Goal: Task Accomplishment & Management: Use online tool/utility

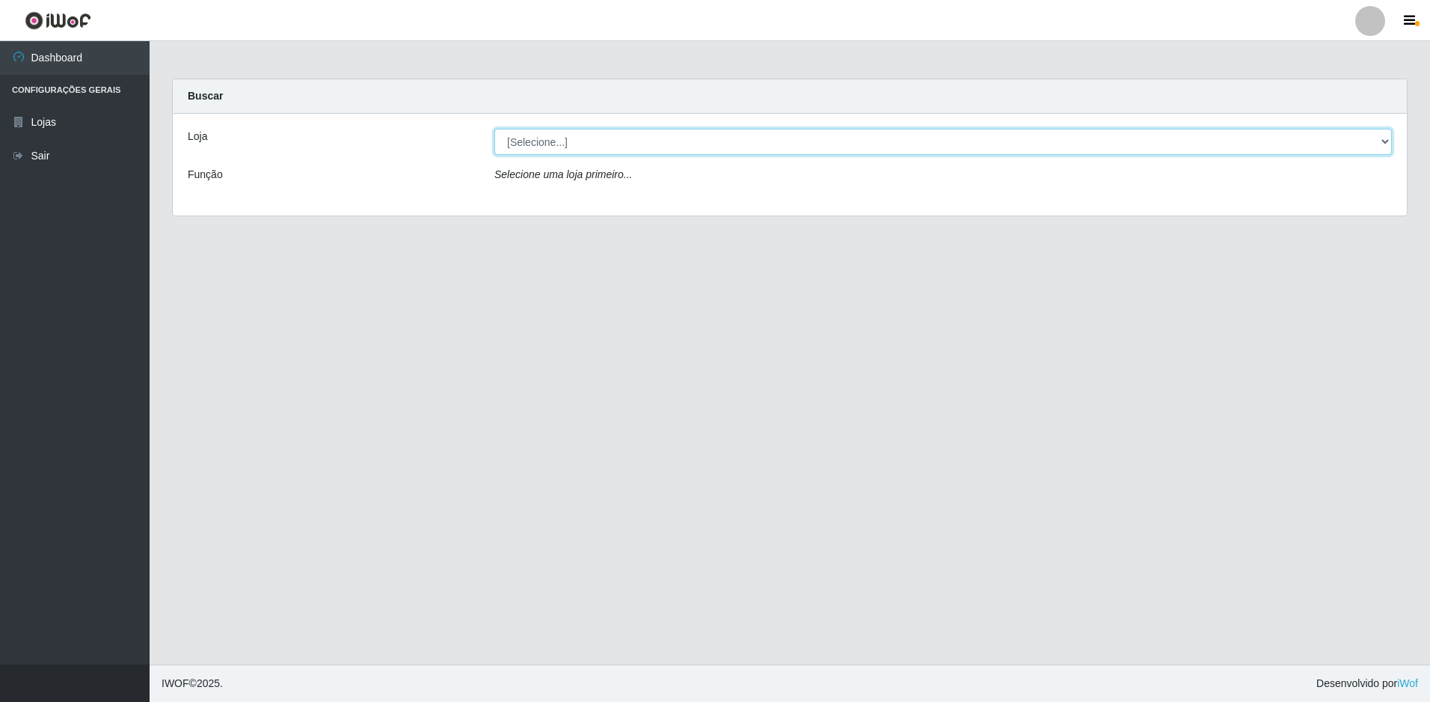
click at [808, 141] on select "[Selecione...] Extraplus - Loja 50 [GEOGRAPHIC_DATA]" at bounding box center [944, 142] width 898 height 26
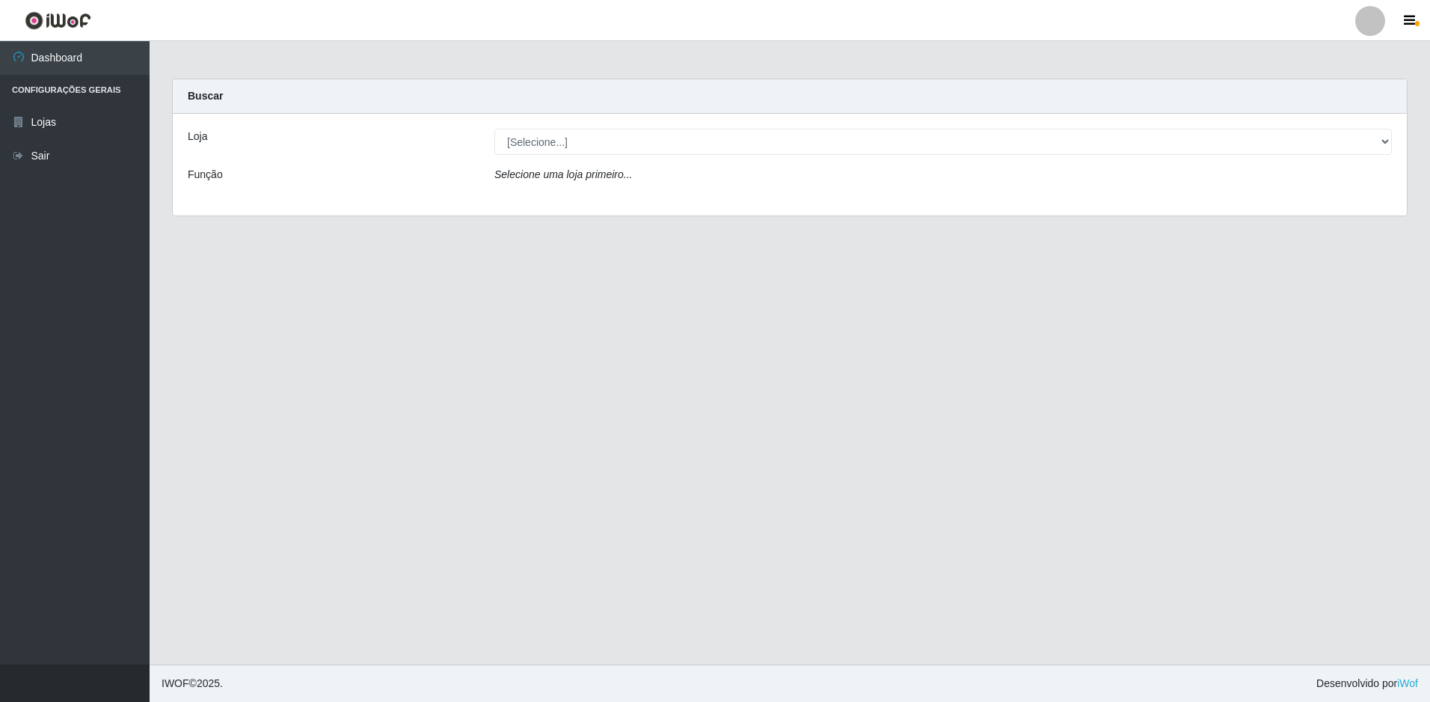
click at [806, 203] on div "Loja [Selecione...] Extraplus - Loja 50 Praia do Canto Função Selecione uma loj…" at bounding box center [790, 165] width 1234 height 102
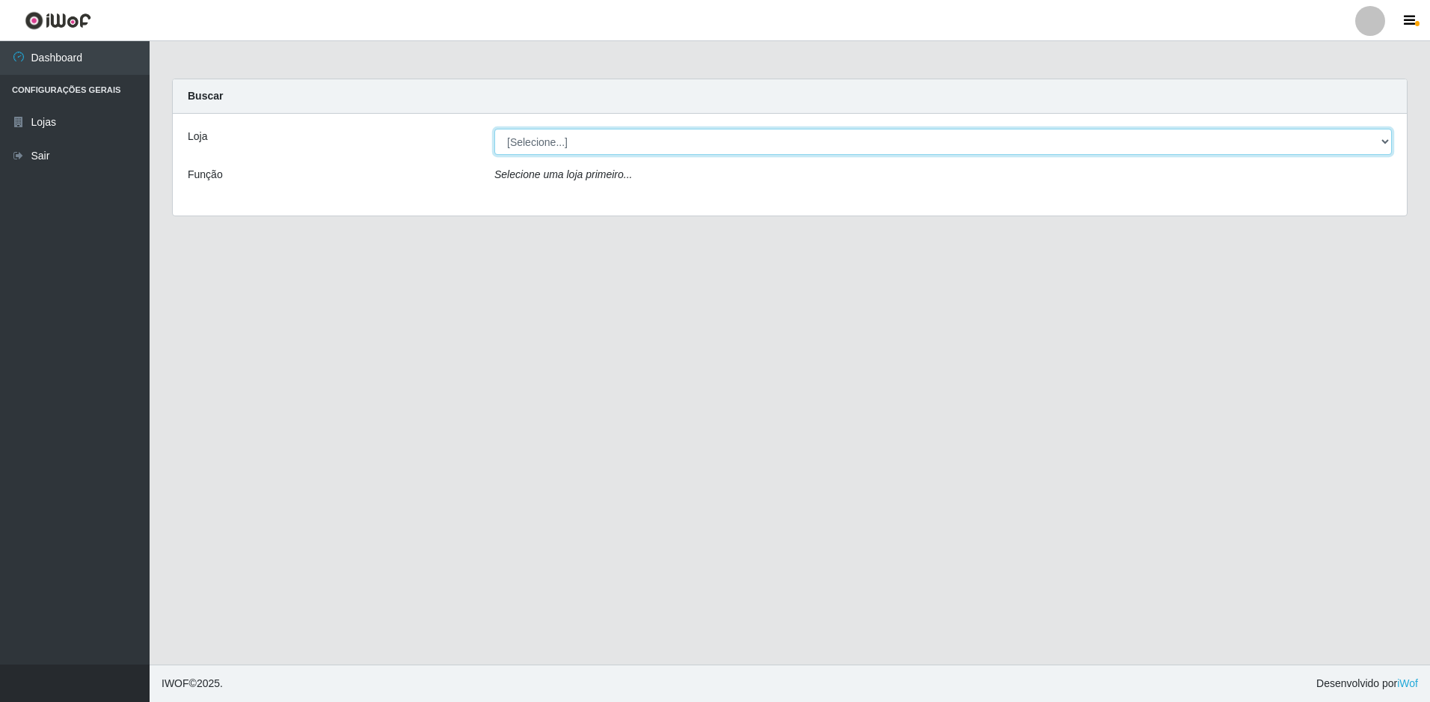
click at [787, 145] on select "[Selecione...] Extraplus - Loja 50 [GEOGRAPHIC_DATA]" at bounding box center [944, 142] width 898 height 26
select select "451"
click at [495, 129] on select "[Selecione...] Extraplus - Loja 50 [GEOGRAPHIC_DATA]" at bounding box center [944, 142] width 898 height 26
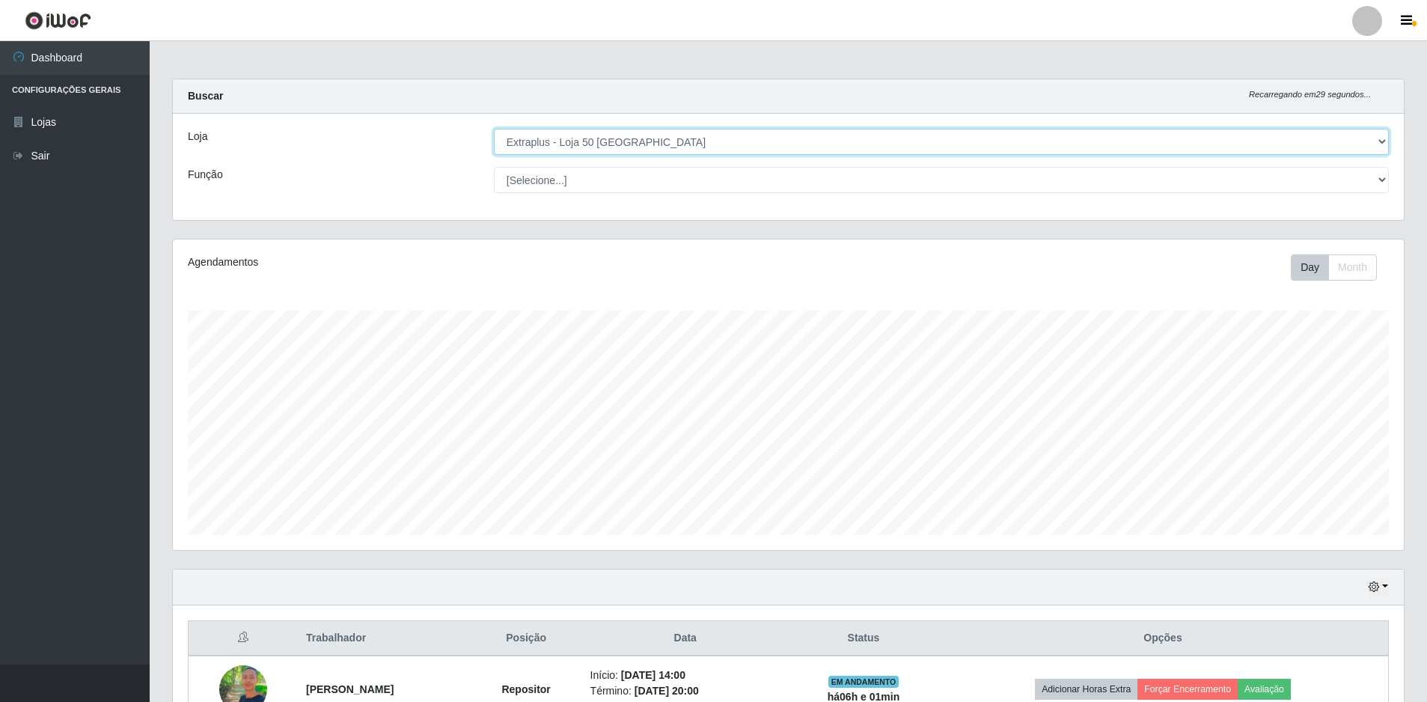
scroll to position [92, 0]
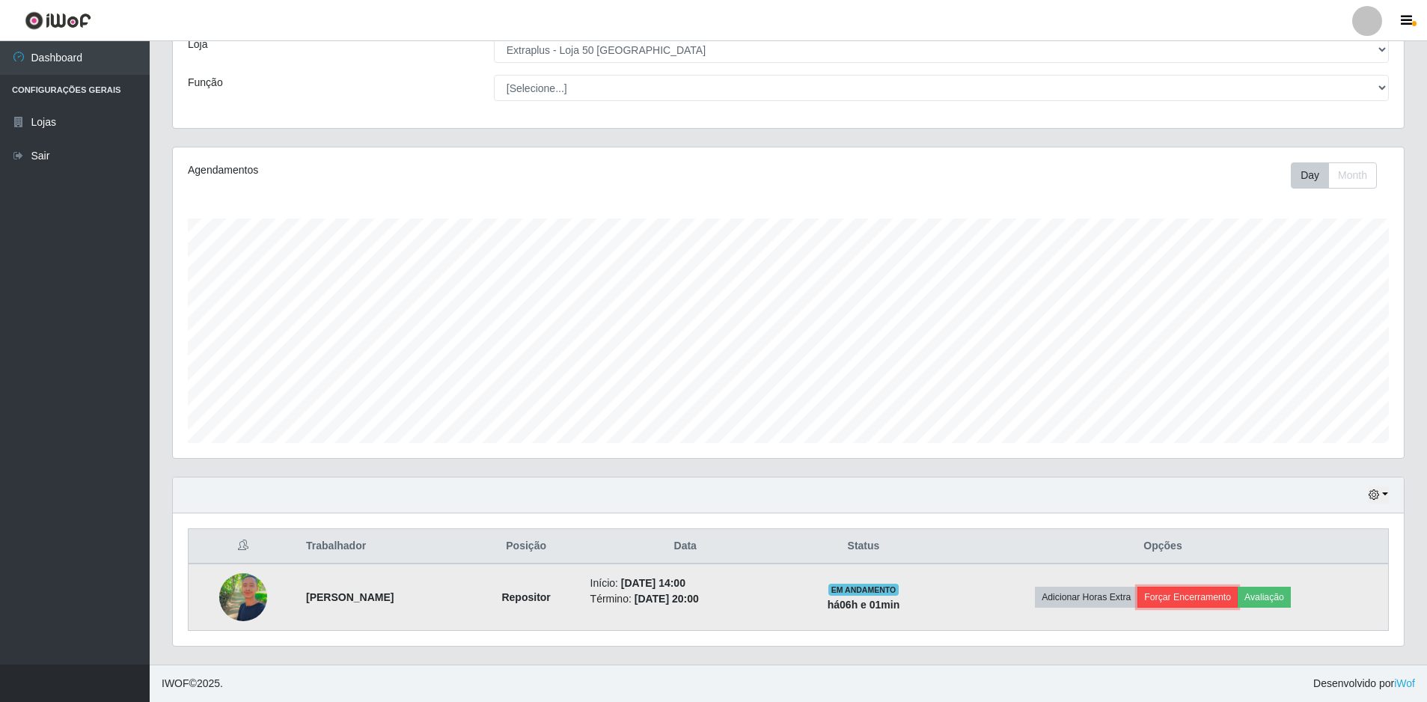
click at [1217, 596] on button "Forçar Encerramento" at bounding box center [1187, 597] width 100 height 21
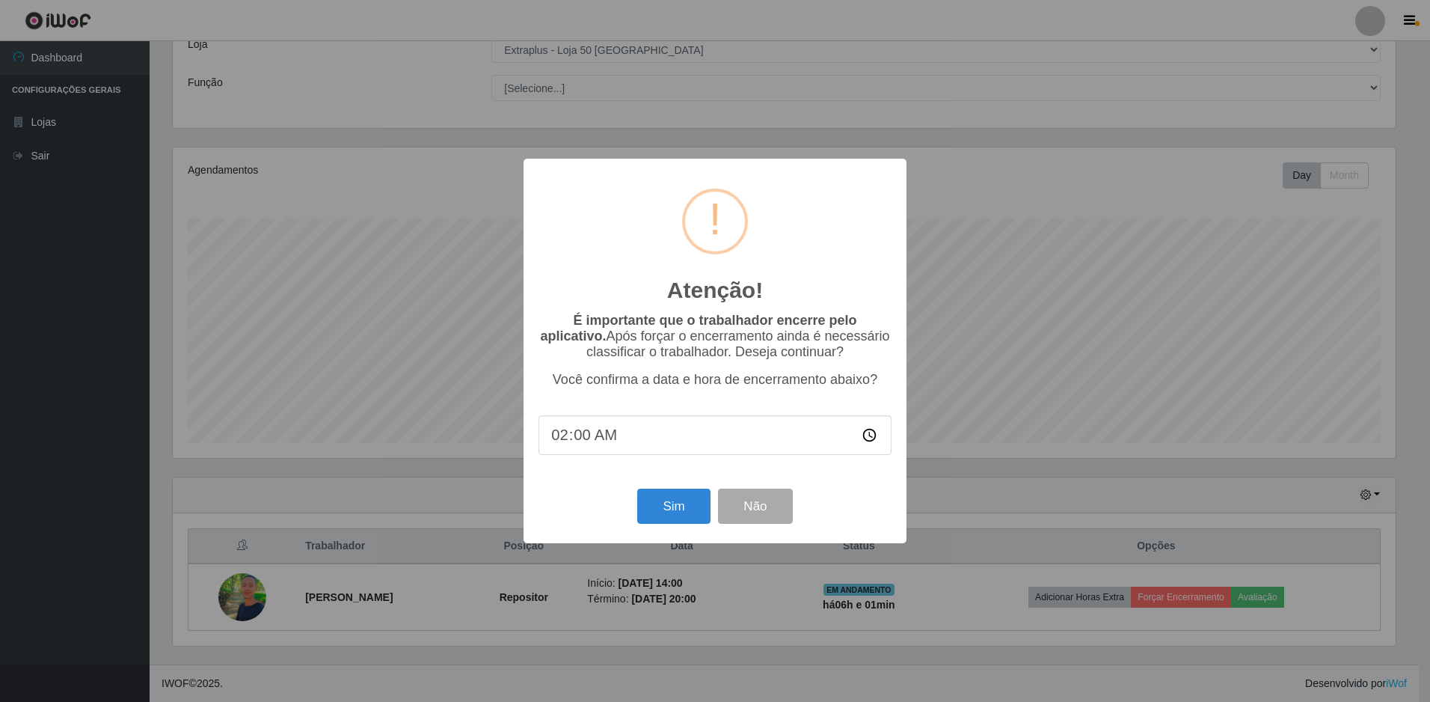
type input "20:00"
click at [691, 516] on button "Sim" at bounding box center [673, 506] width 73 height 35
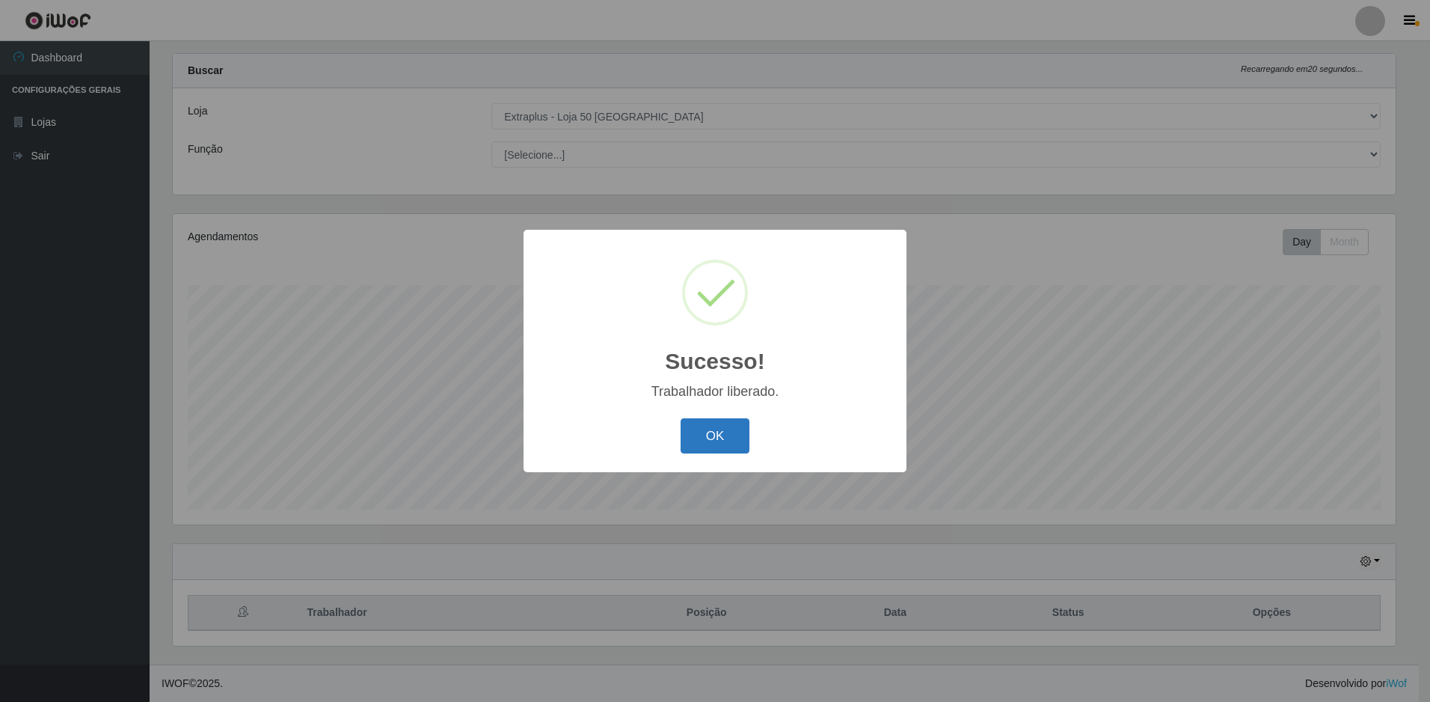
click at [737, 450] on button "OK" at bounding box center [716, 435] width 70 height 35
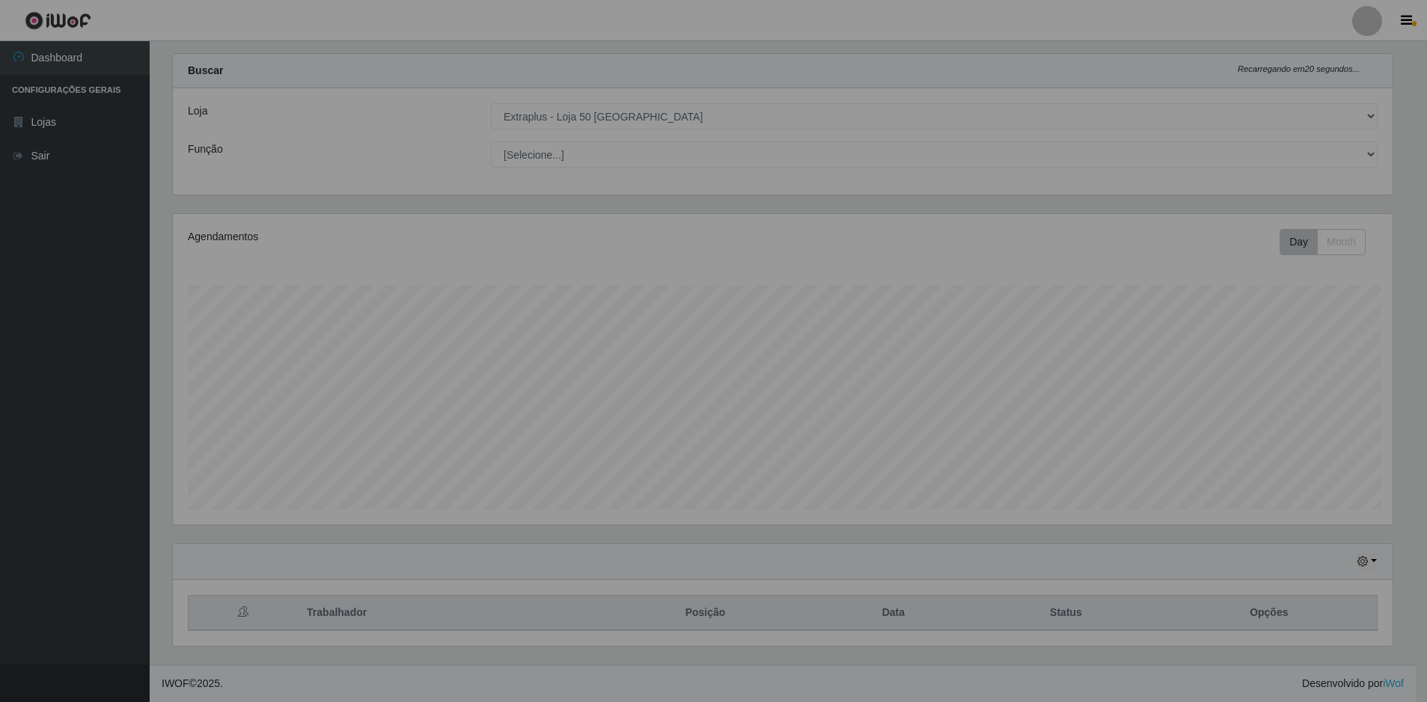
scroll to position [310, 1231]
